Goal: Task Accomplishment & Management: Use online tool/utility

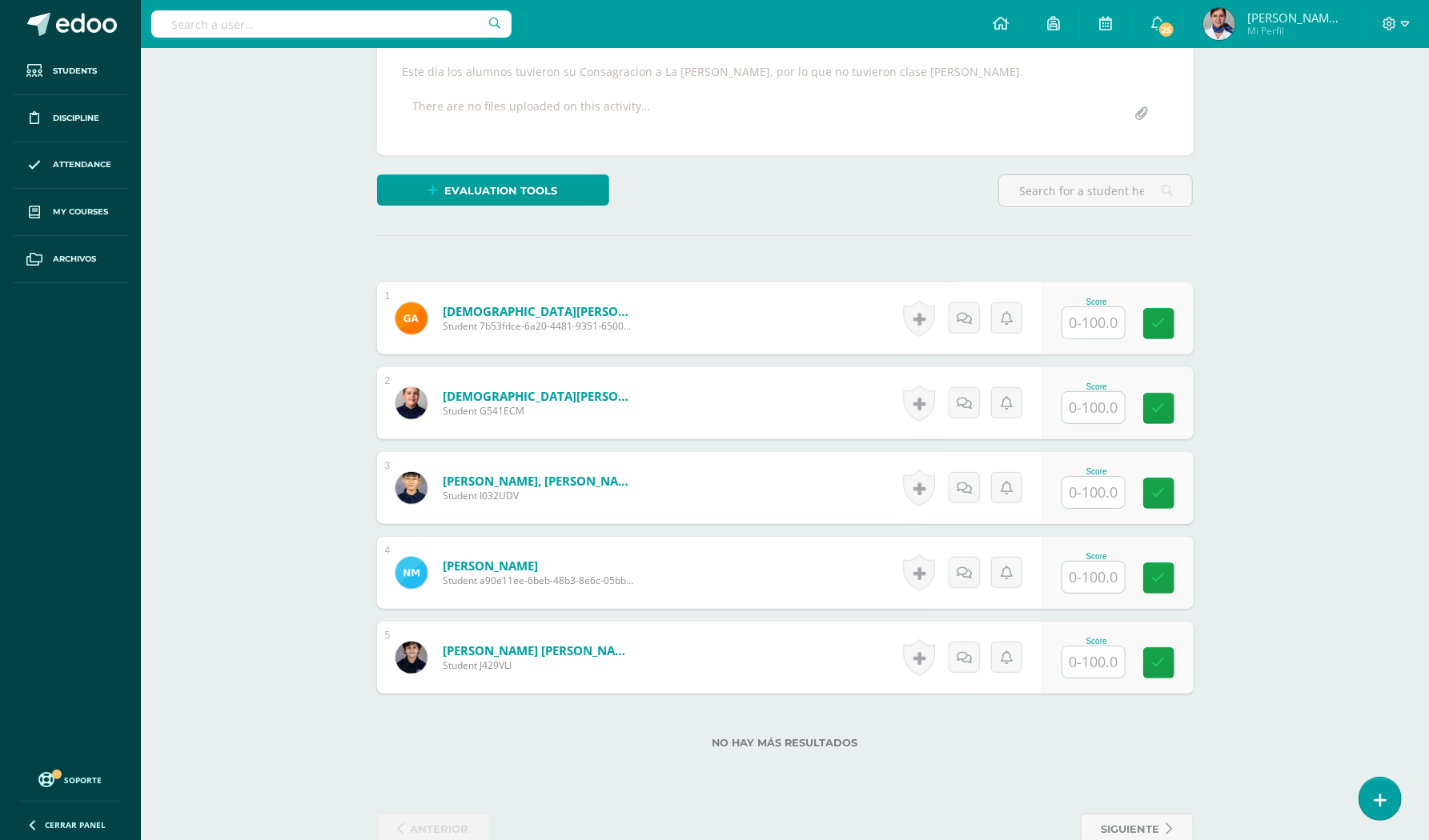
scroll to position [321, 0]
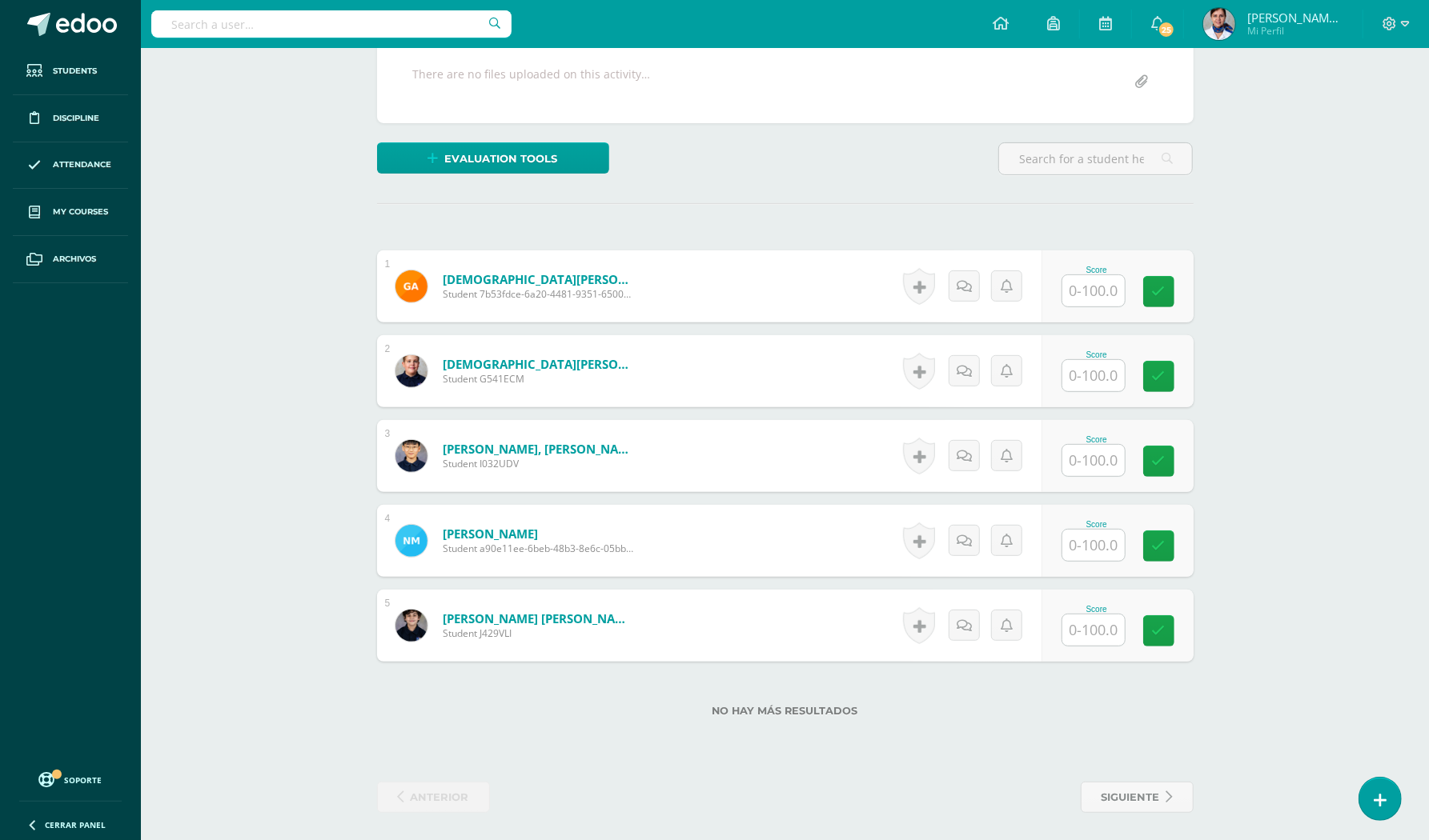
click at [240, 216] on div "Cultura Moderna Sexto TOC - Primaria "B" Herramientas Detalle de asistencias Ac…" at bounding box center [784, 286] width 1288 height 1118
click at [1097, 381] on input "text" at bounding box center [1093, 375] width 63 height 31
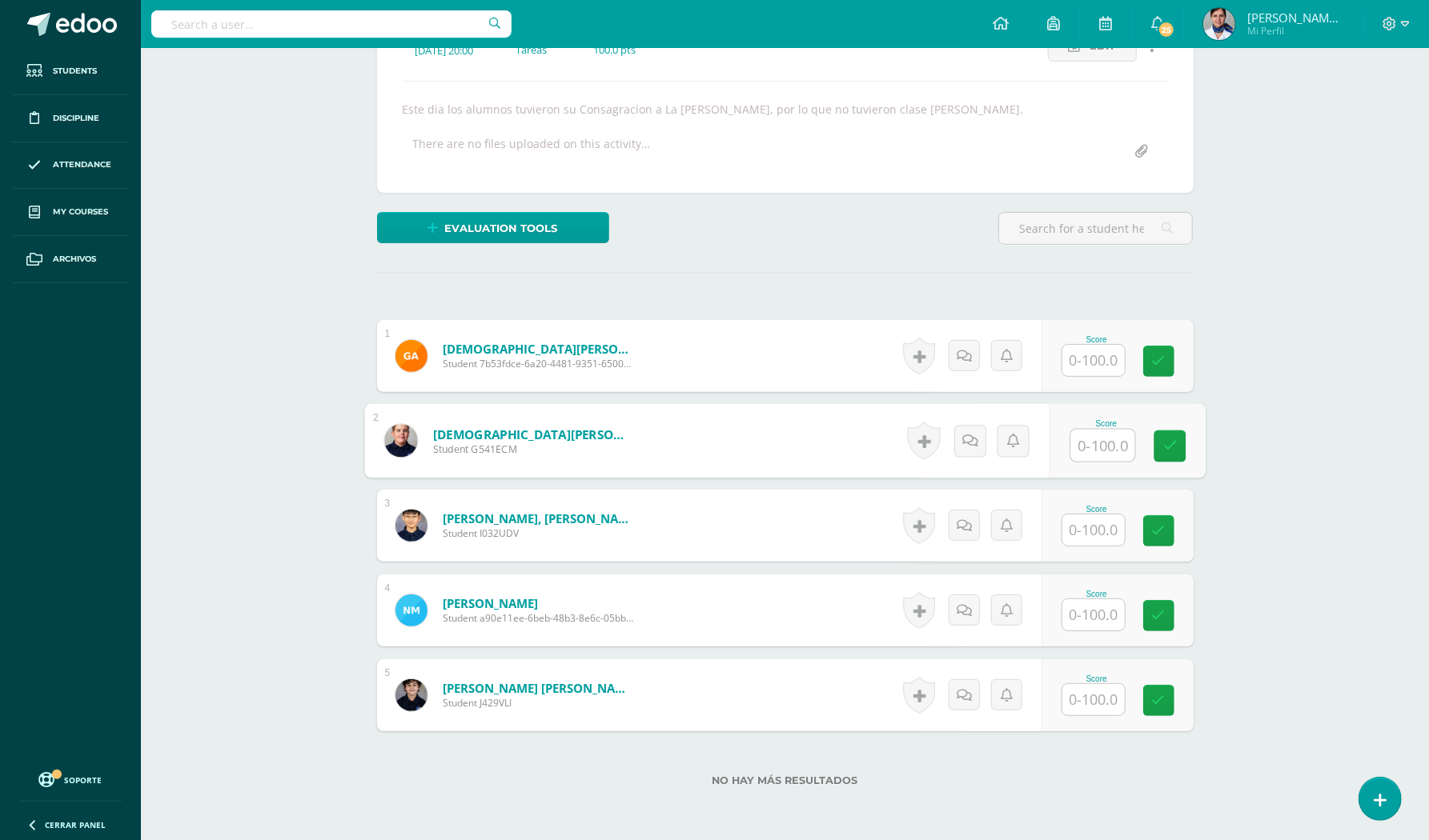
scroll to position [214, 0]
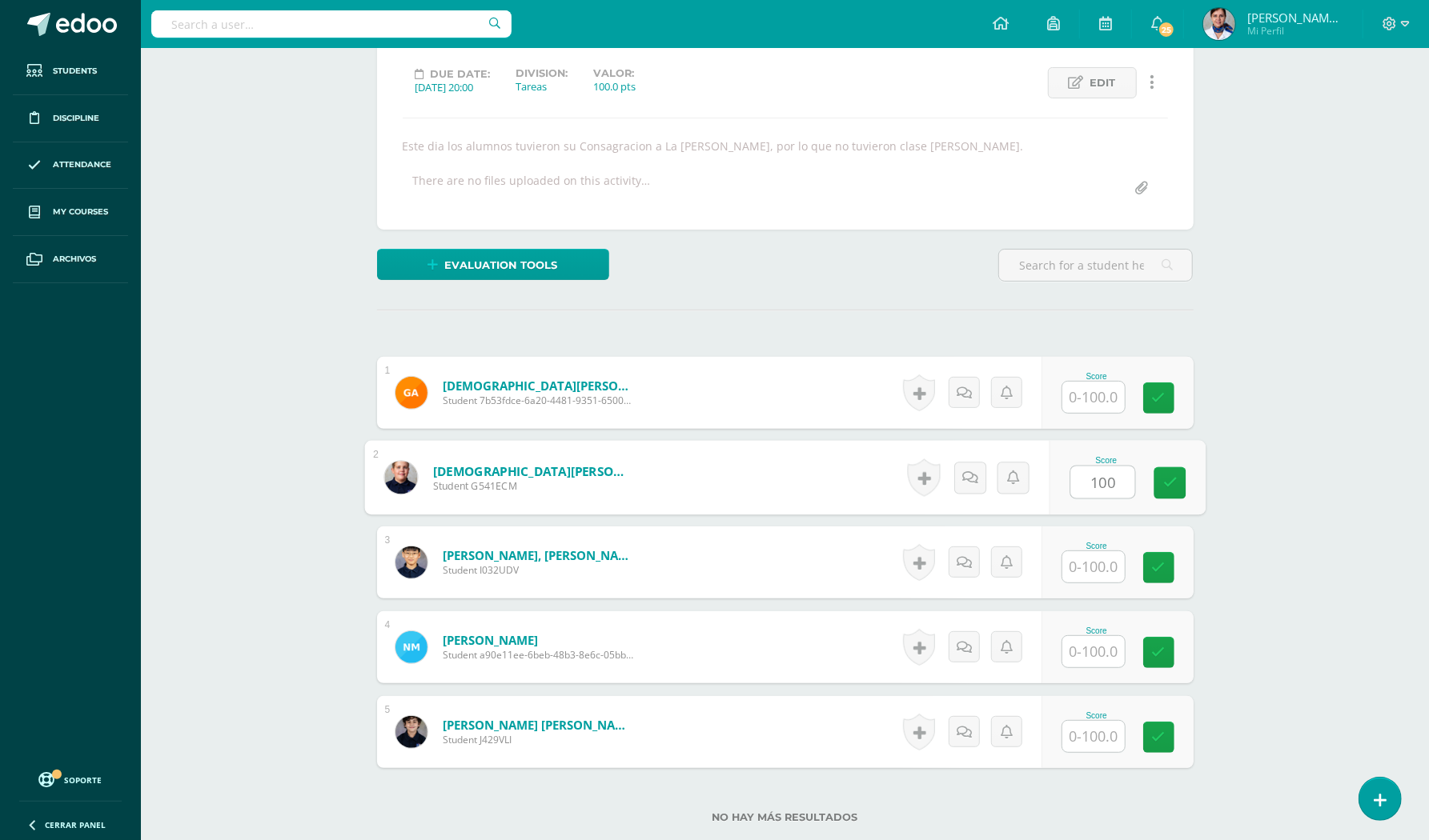
type input "100"
click at [1090, 397] on input "text" at bounding box center [1093, 397] width 63 height 31
type input "100"
click at [1099, 567] on input "text" at bounding box center [1093, 566] width 63 height 31
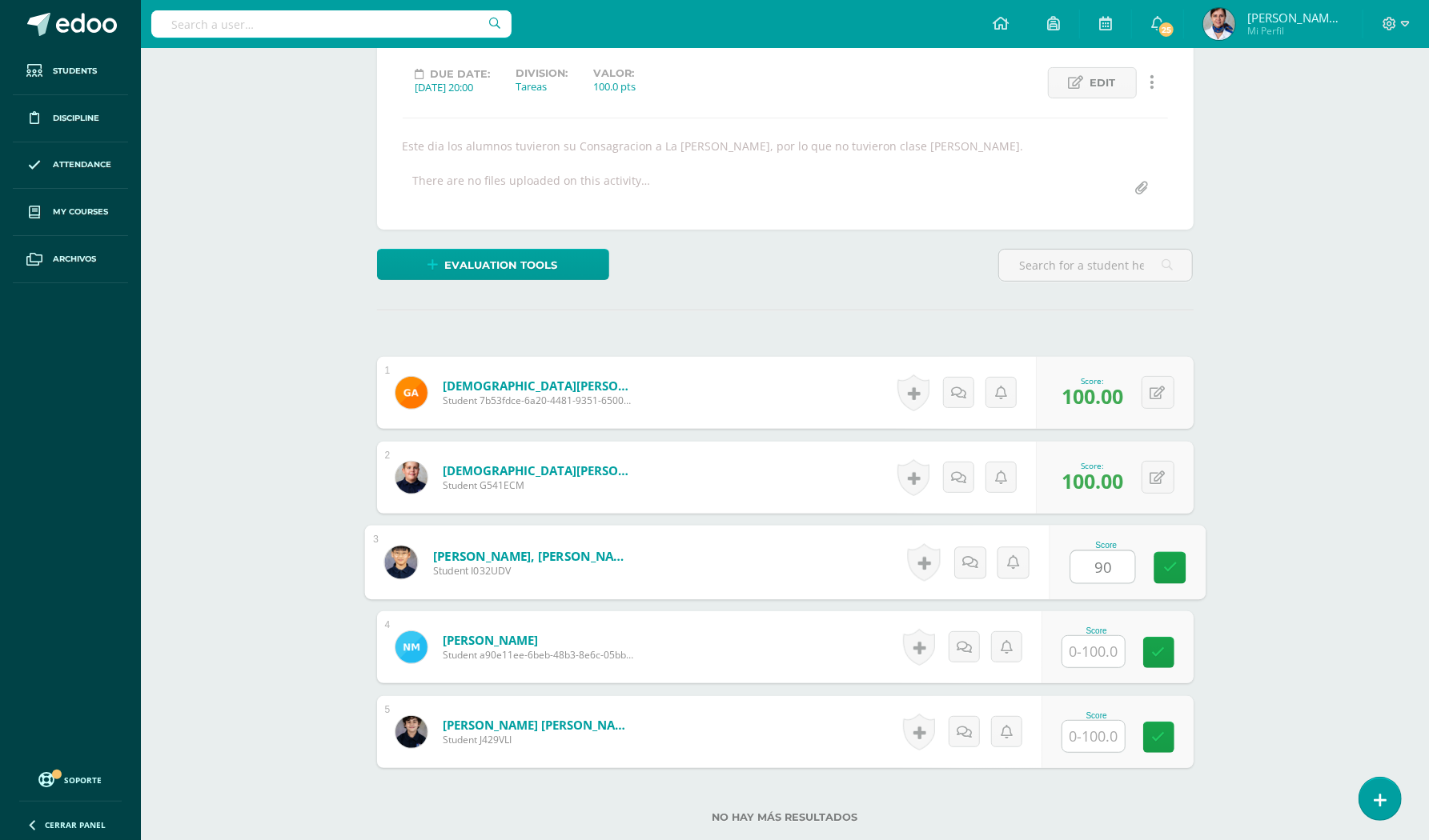
type input "90"
type input "100"
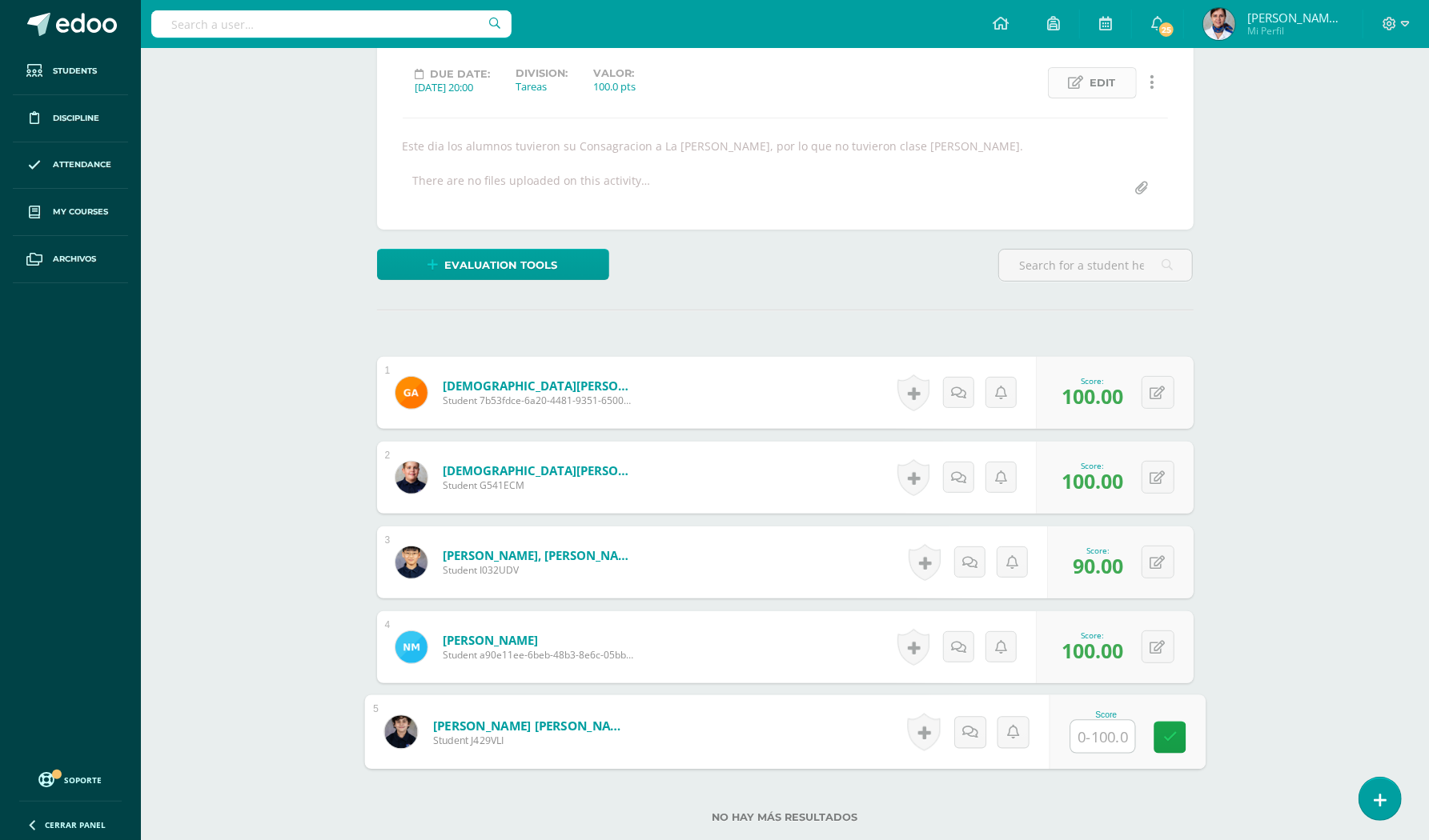
click at [1103, 81] on span "Edit" at bounding box center [1103, 82] width 26 height 29
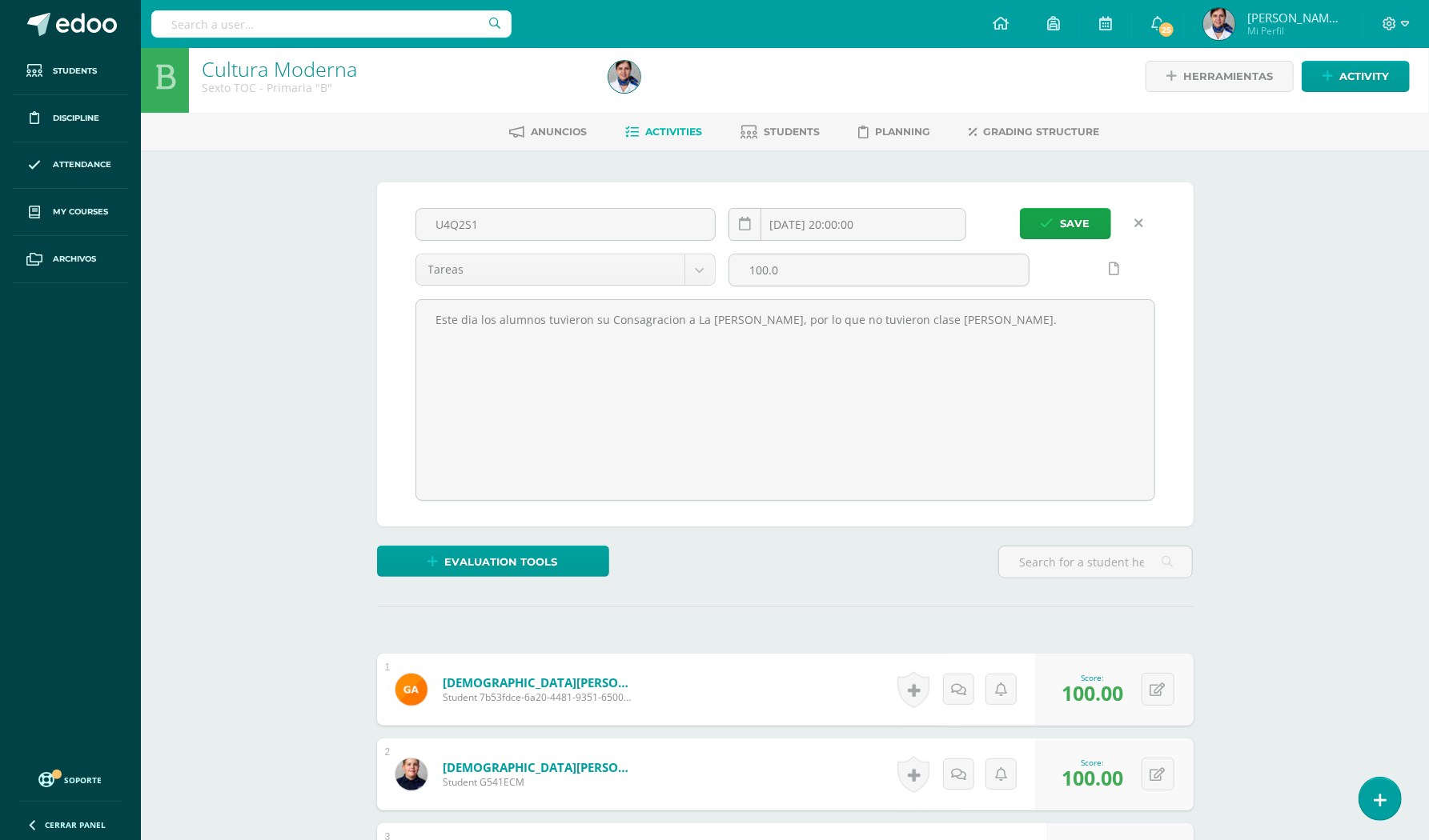
scroll to position [0, 0]
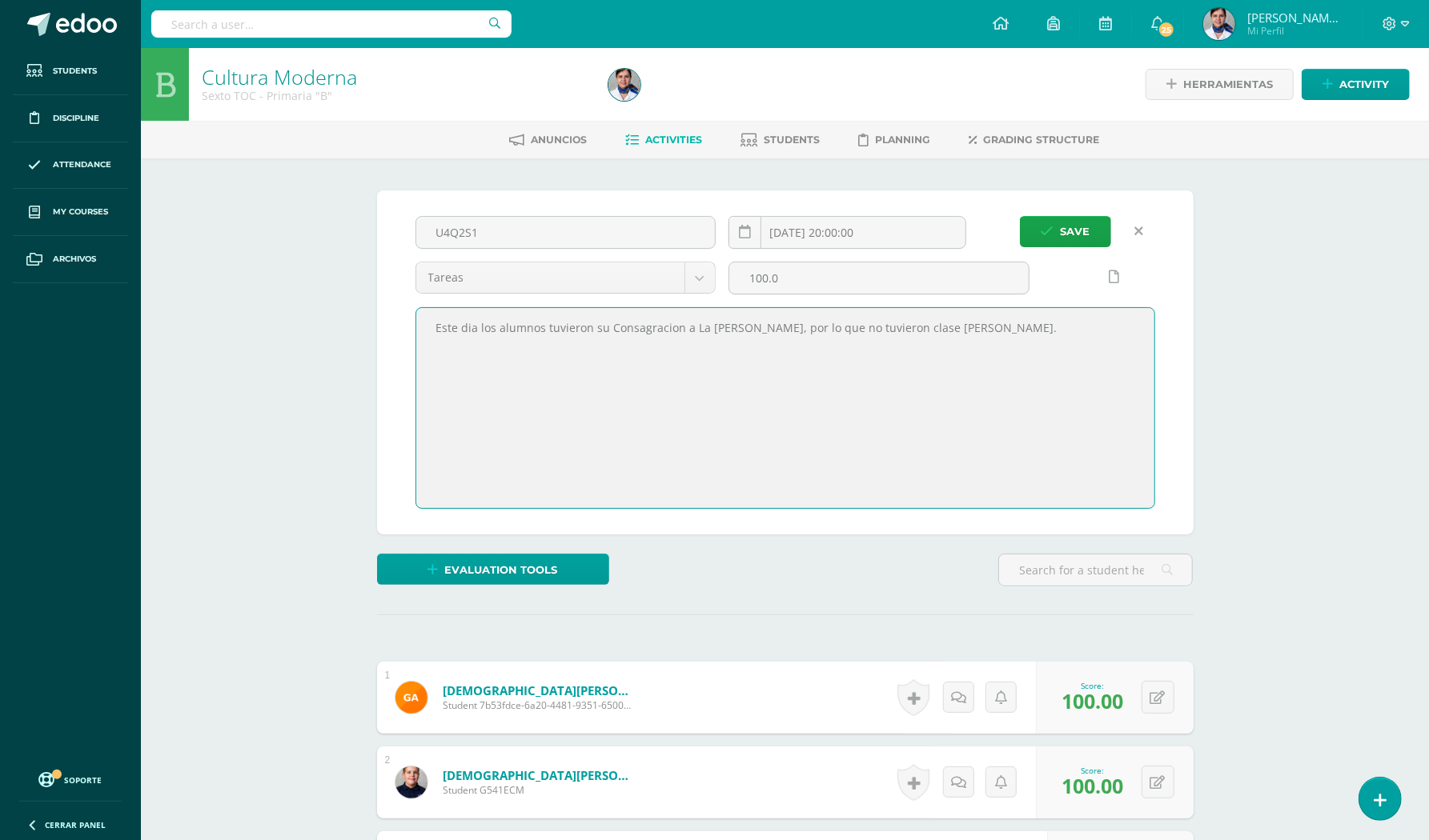
click at [995, 323] on textarea "Este dia los alumnos tuvieron su Consagracion a La Virgen Maria, por lo que no …" at bounding box center [785, 407] width 738 height 200
type textarea "Este dia los alumnos tuvieron su Consagracion a La Virgen Maria, por lo que no …"
click at [1082, 225] on span "Save" at bounding box center [1075, 231] width 29 height 29
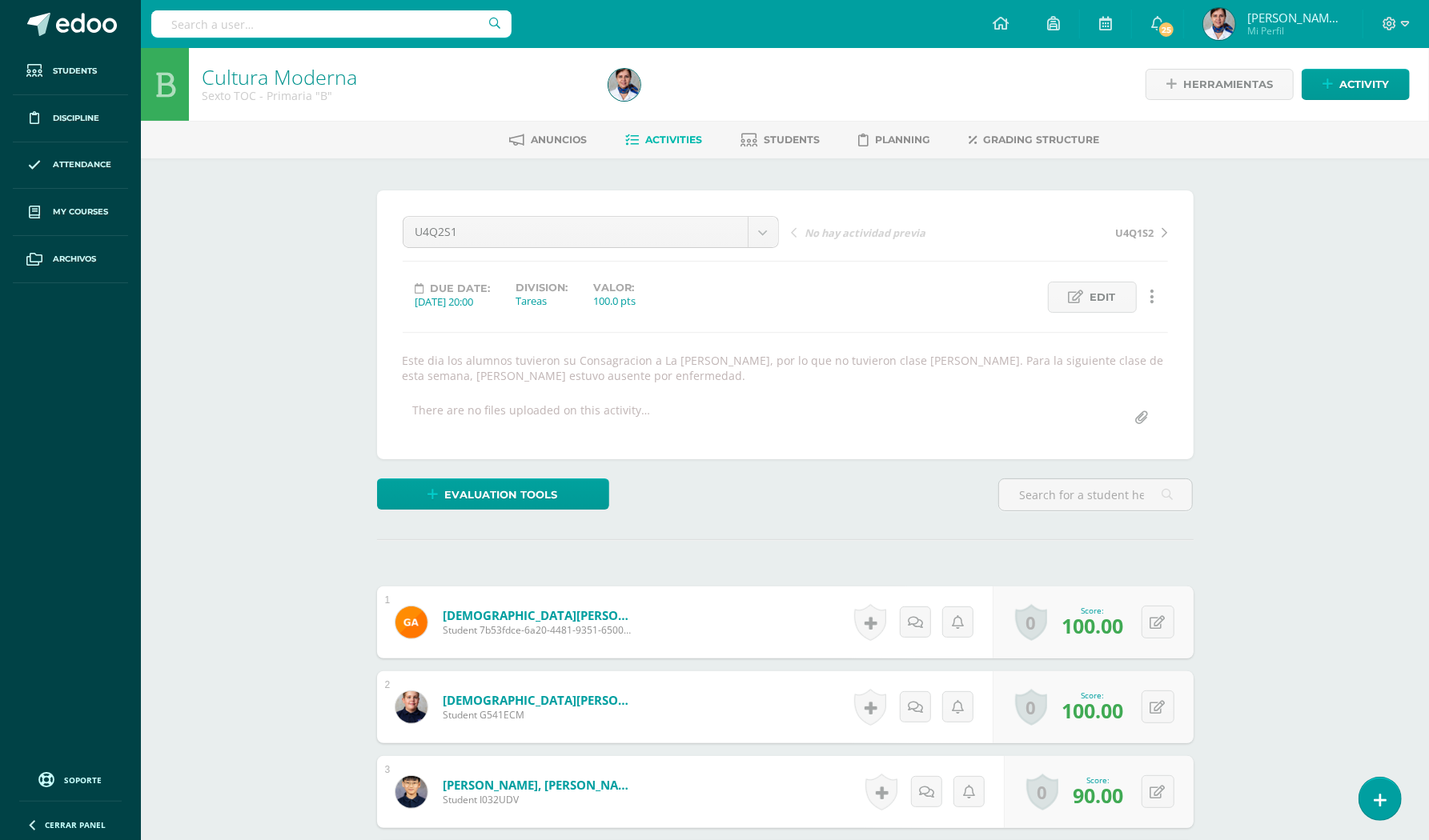
scroll to position [1, 0]
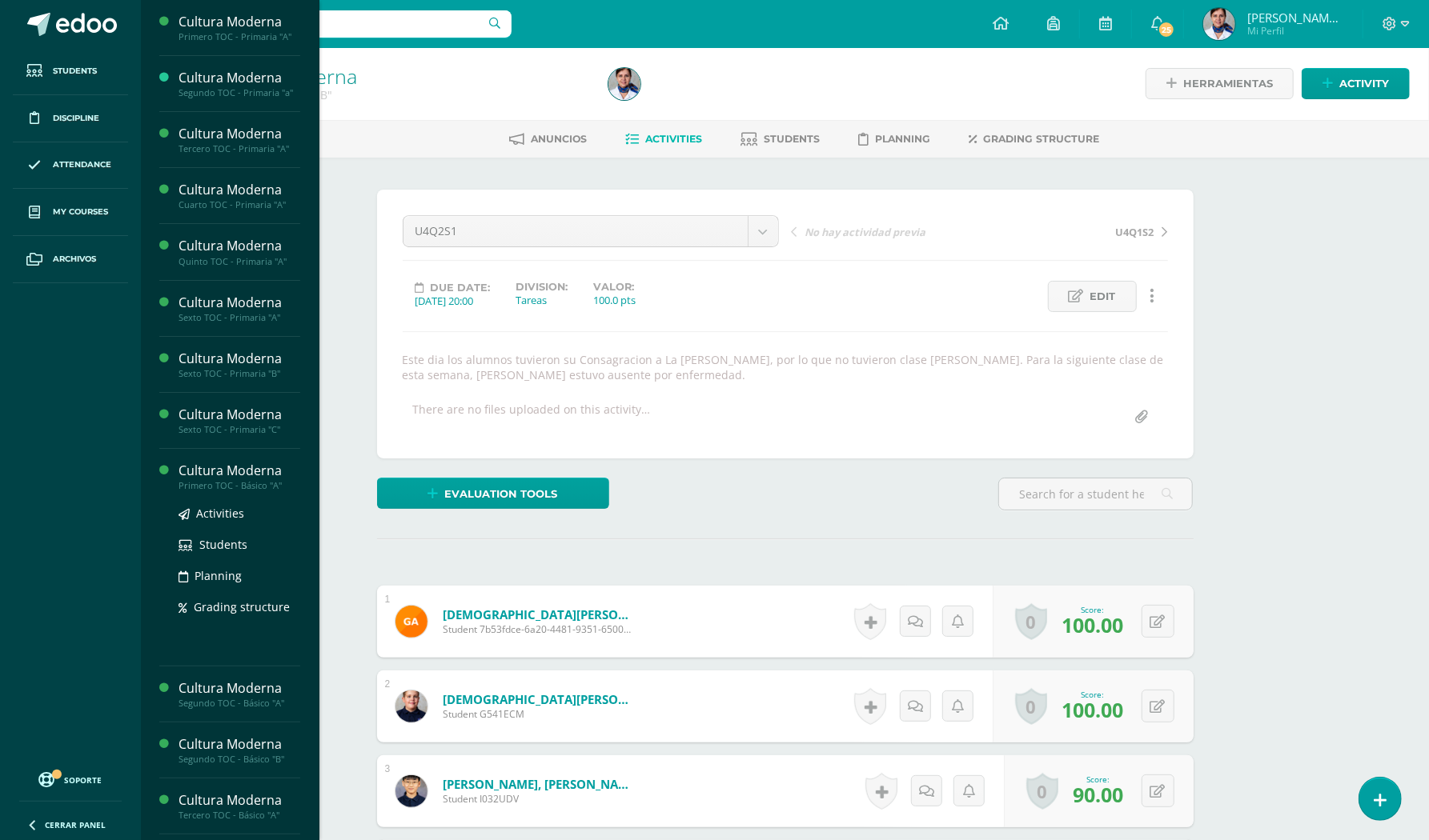
click at [256, 469] on div "Cultura Moderna" at bounding box center [239, 471] width 121 height 18
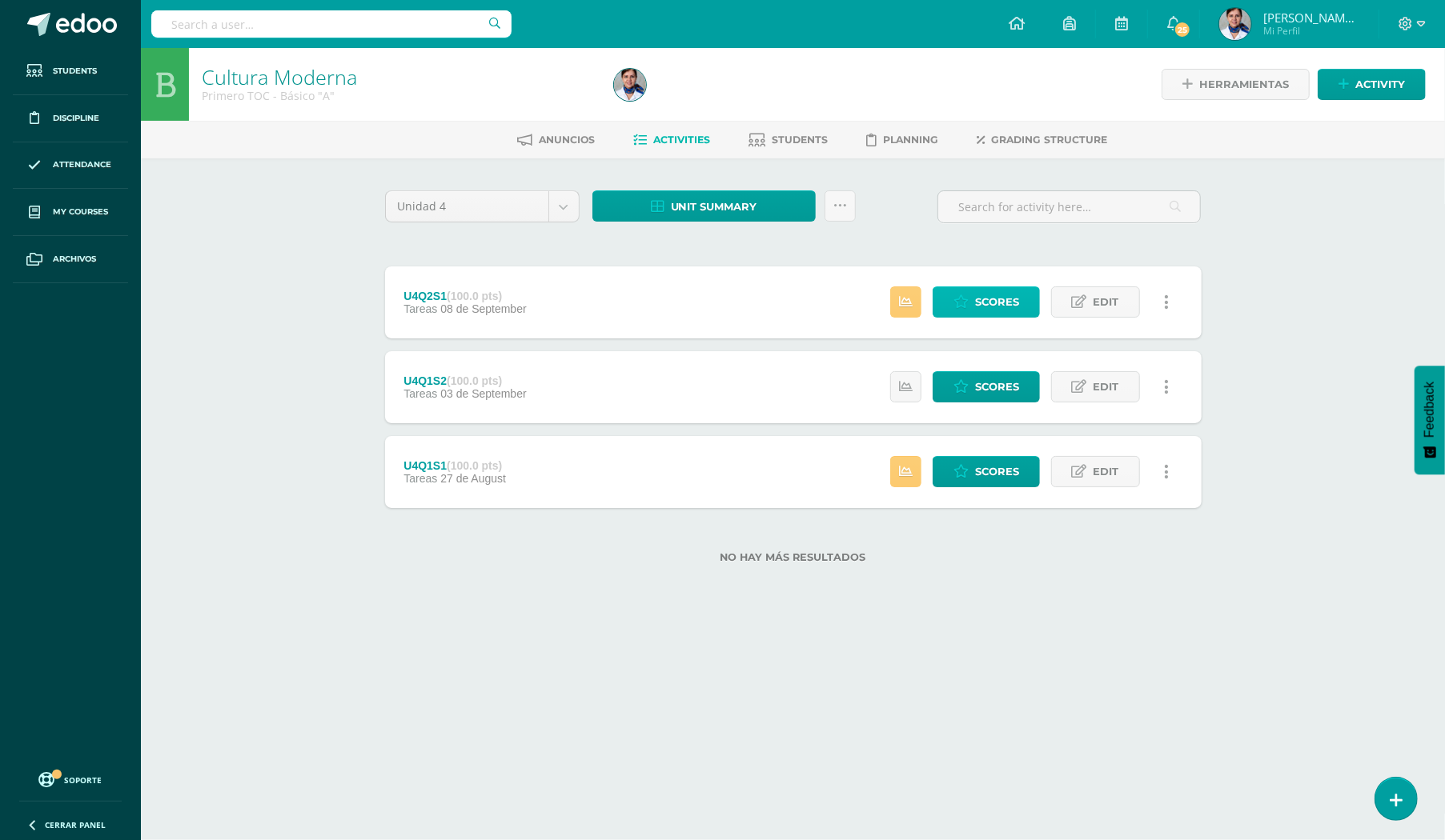
click at [996, 293] on span "Scores" at bounding box center [997, 301] width 44 height 29
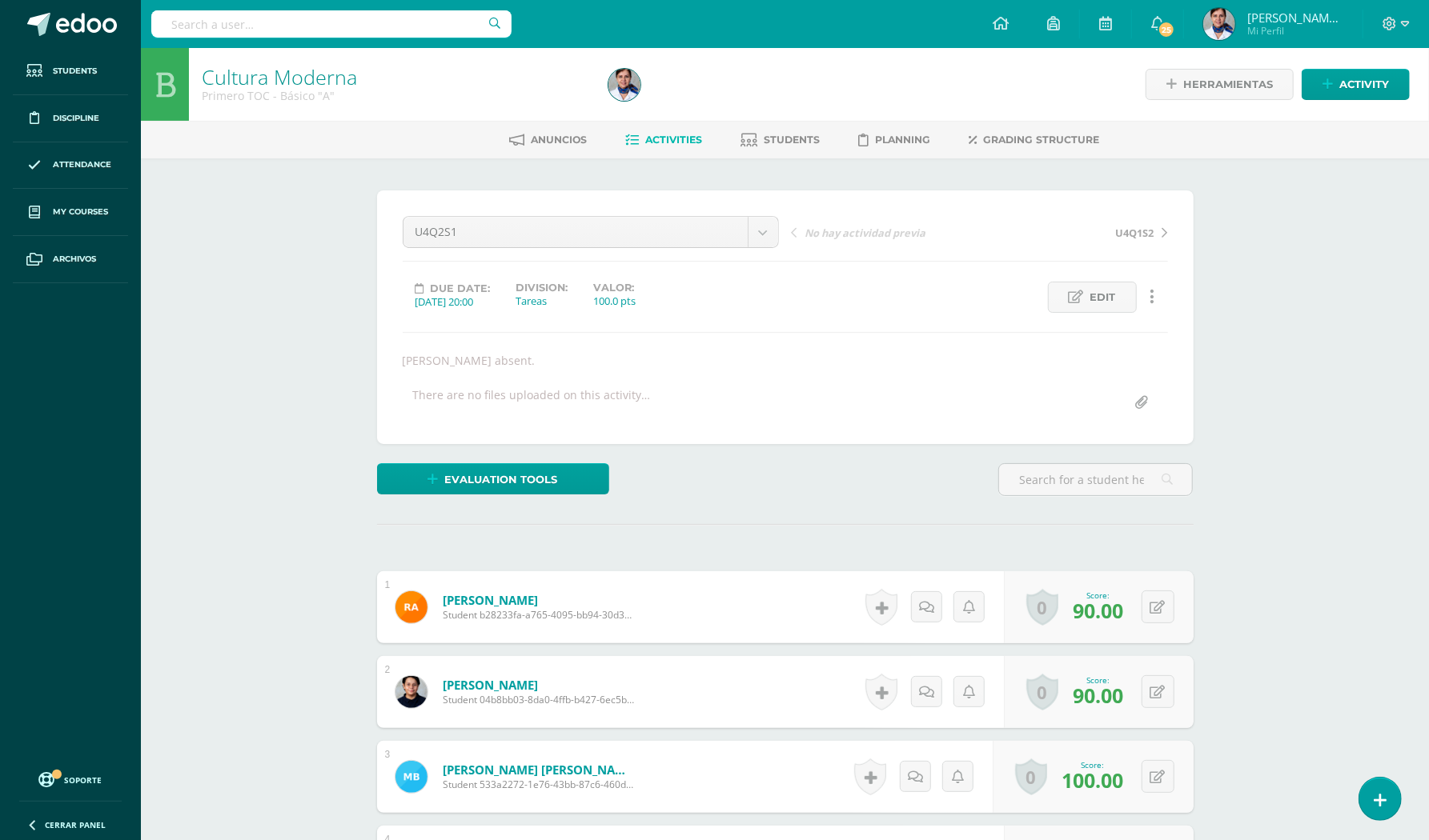
scroll to position [427, 0]
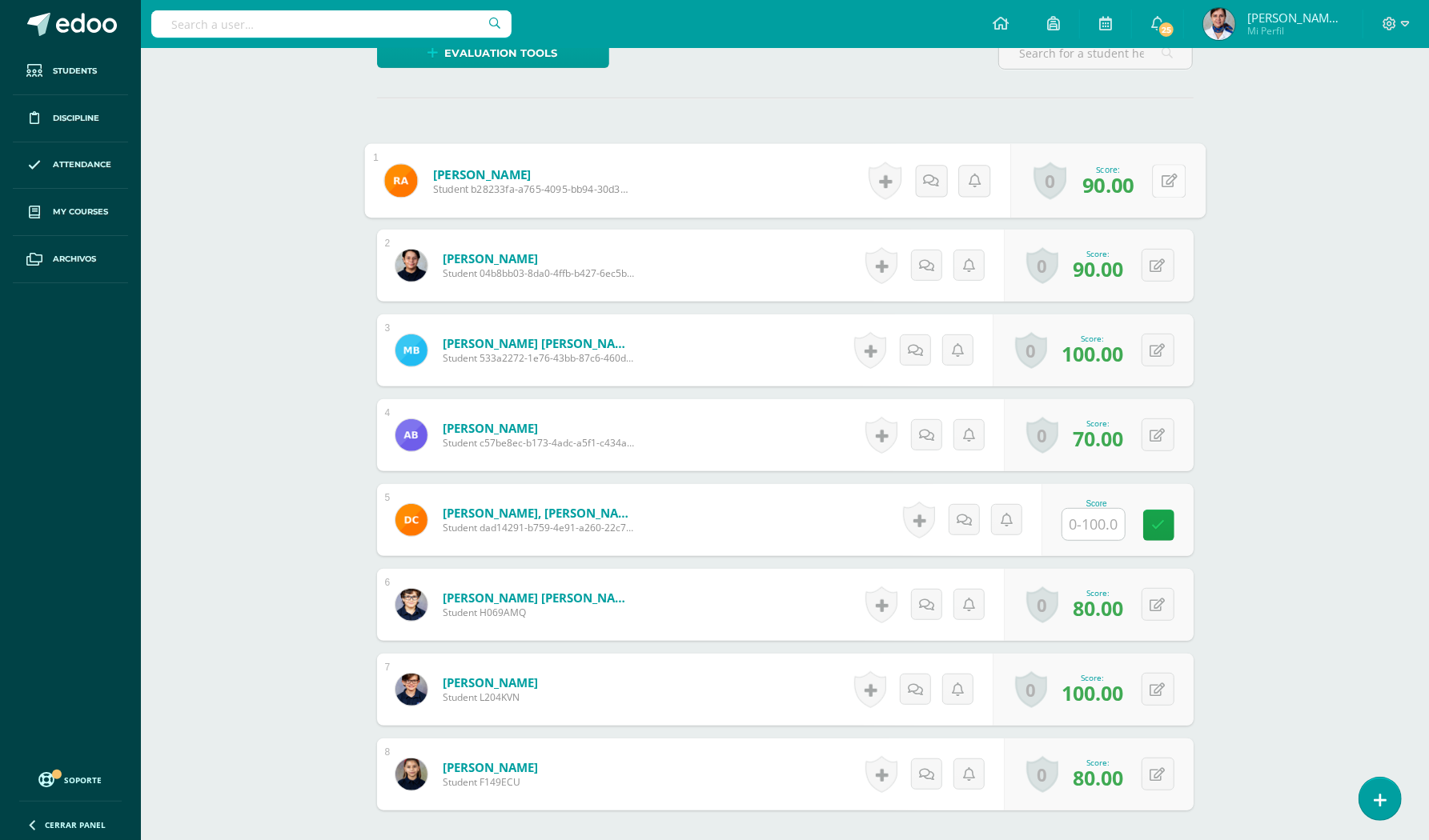
click at [1161, 177] on icon at bounding box center [1169, 181] width 16 height 13
type input "95"
click at [1160, 780] on icon at bounding box center [1159, 775] width 15 height 13
type input "90"
click at [1159, 689] on icon at bounding box center [1159, 690] width 15 height 13
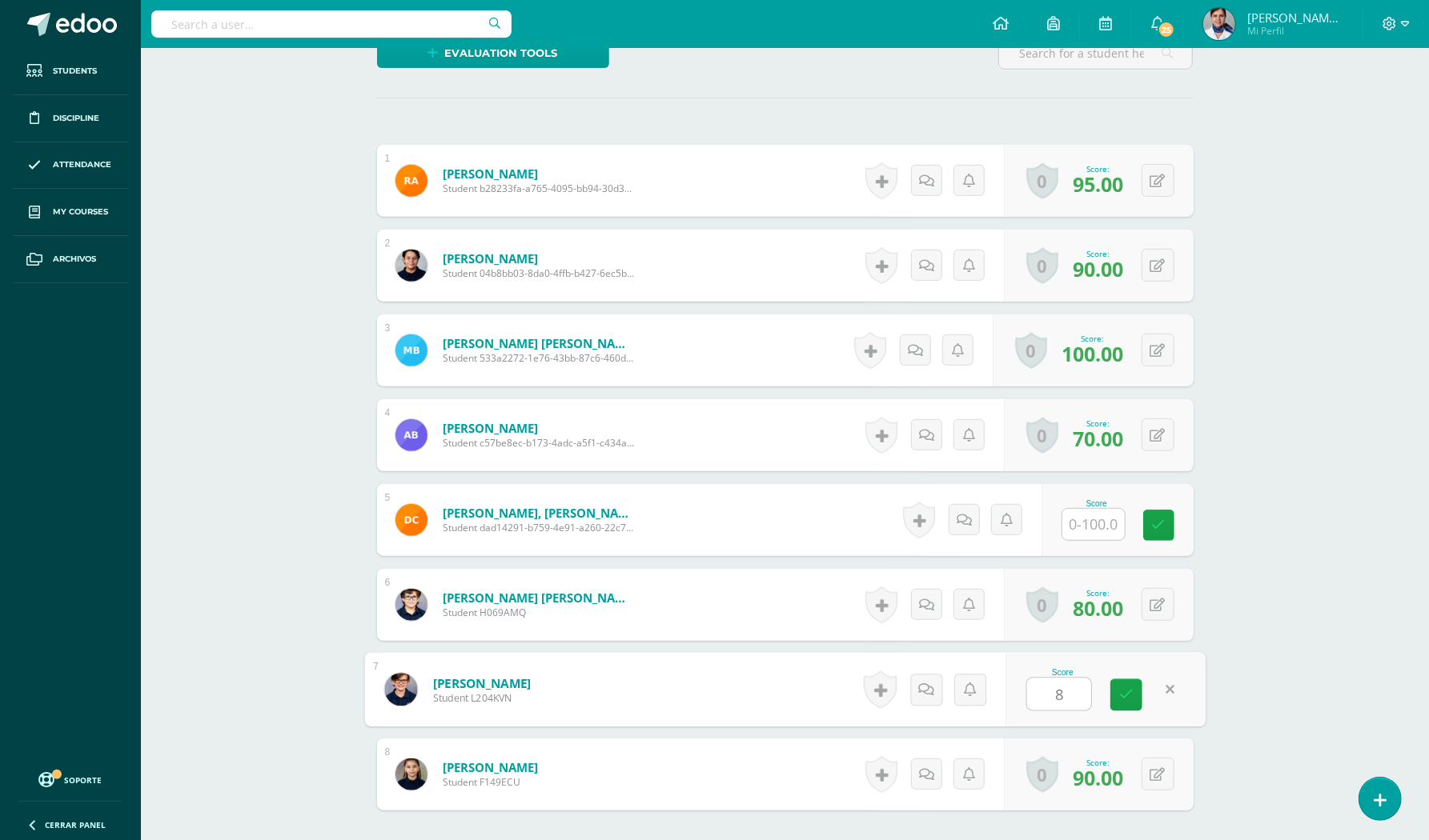
type input "88"
click at [1122, 693] on icon at bounding box center [1126, 695] width 14 height 13
click at [1156, 436] on button at bounding box center [1158, 434] width 33 height 33
type input "85"
drag, startPoint x: 1154, startPoint y: 605, endPoint x: 1131, endPoint y: 583, distance: 31.8
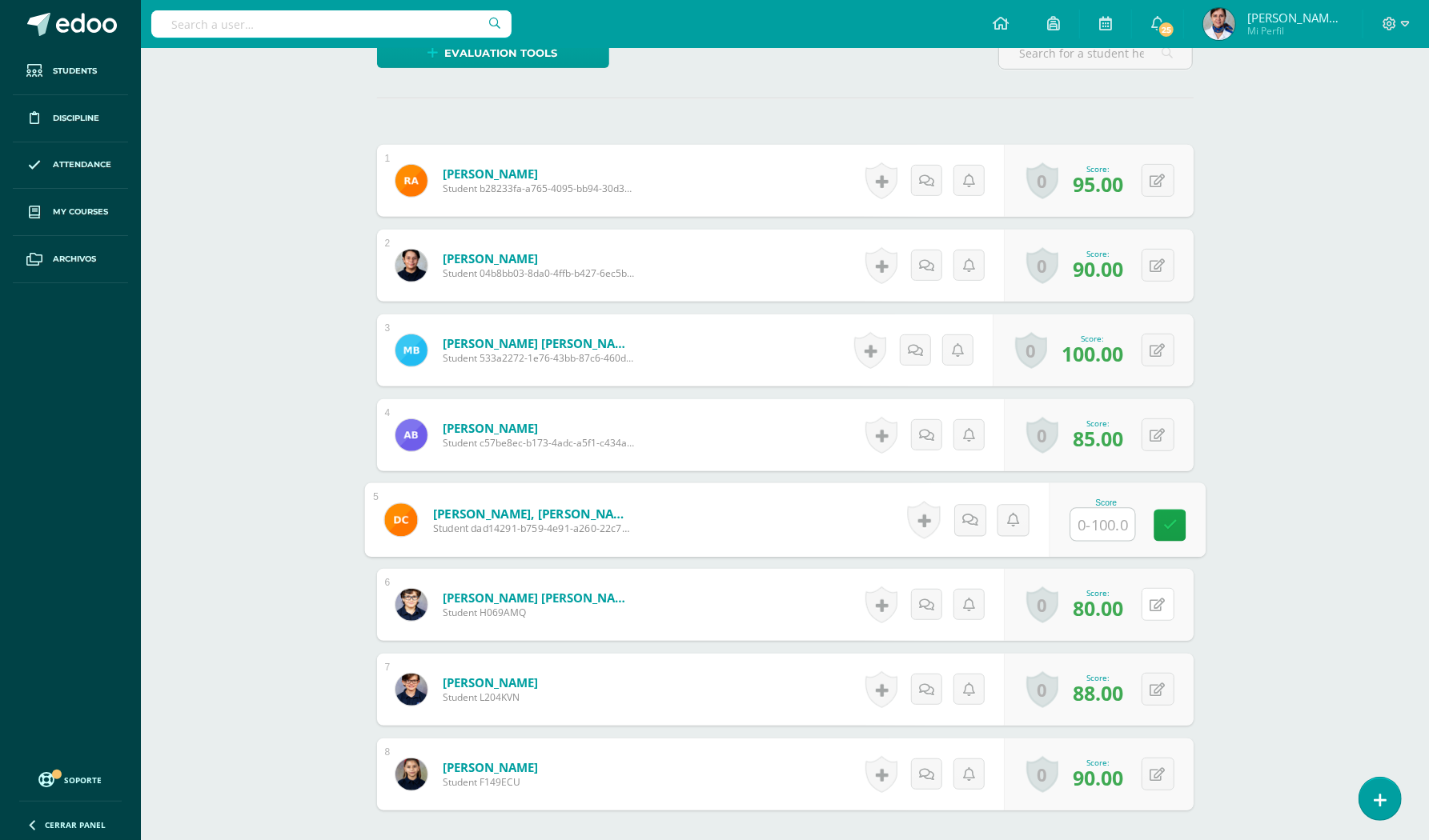
click at [1145, 597] on div "0 Badges Badges obtained Aún no hay logros agregados Score: 80.00" at bounding box center [1098, 605] width 190 height 72
click at [1152, 588] on button at bounding box center [1169, 605] width 33 height 33
type input "90"
click at [1156, 266] on button at bounding box center [1169, 265] width 33 height 33
type input "95"
